Goal: Transaction & Acquisition: Purchase product/service

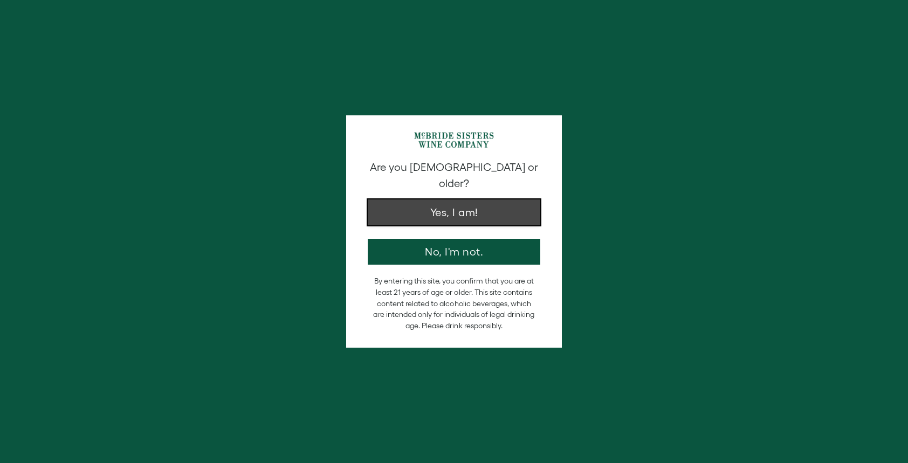
click at [486, 205] on button "Yes, I am!" at bounding box center [454, 213] width 173 height 26
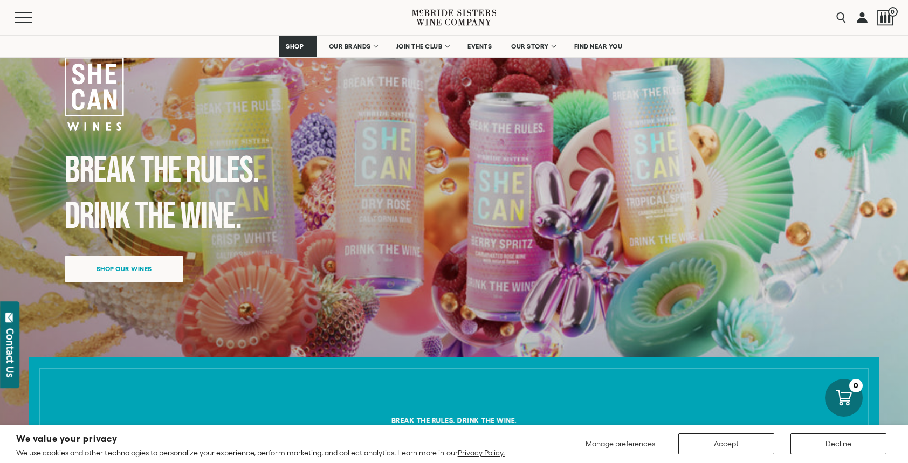
scroll to position [73, 0]
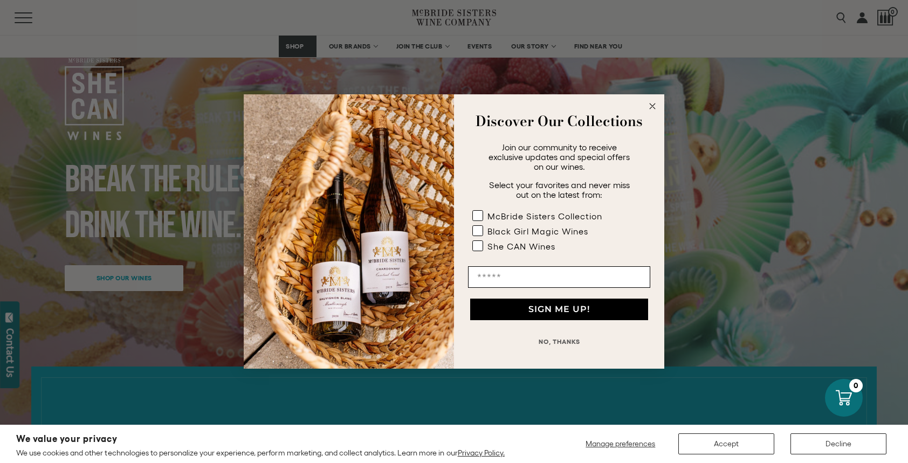
click at [653, 106] on circle "Close dialog" at bounding box center [652, 106] width 12 height 12
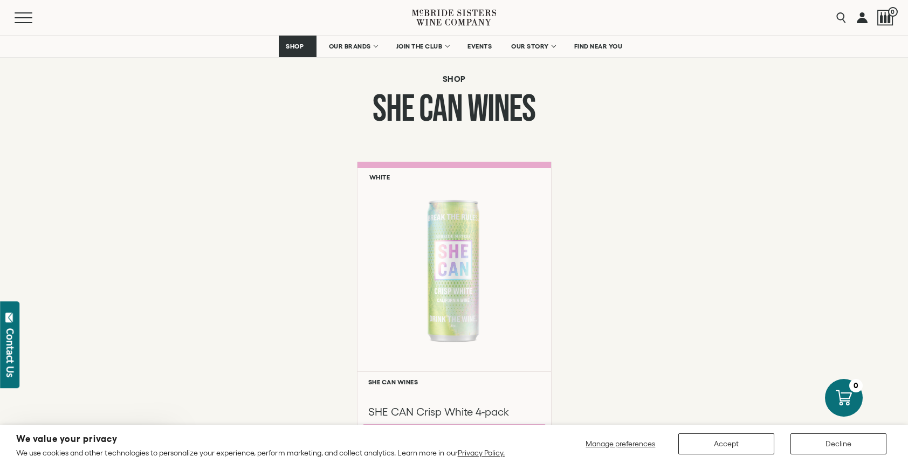
scroll to position [713, 0]
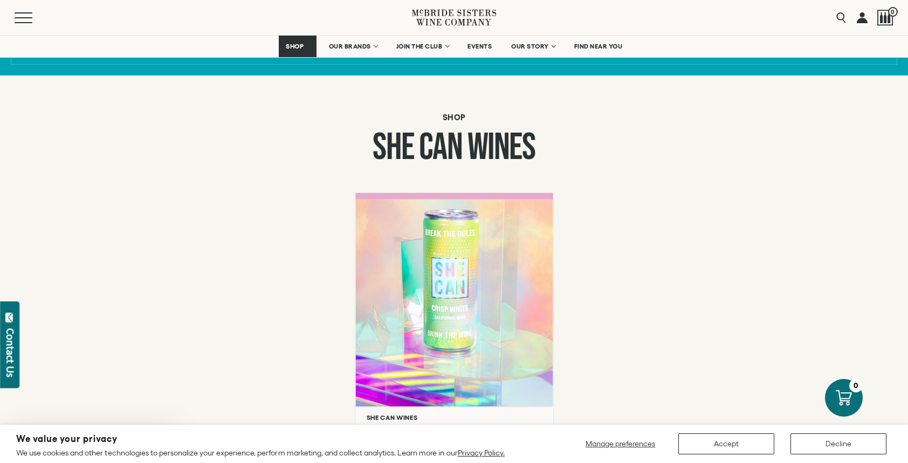
click at [463, 274] on div at bounding box center [453, 303] width 197 height 208
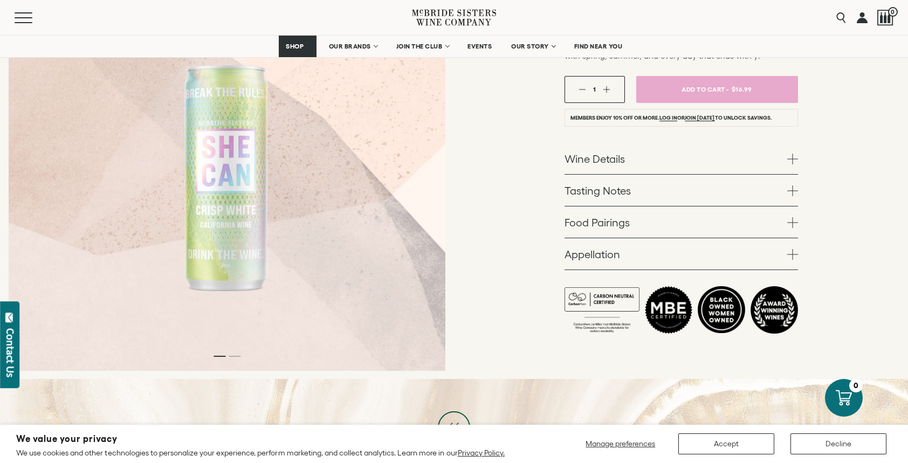
scroll to position [214, 0]
